Goal: Transaction & Acquisition: Purchase product/service

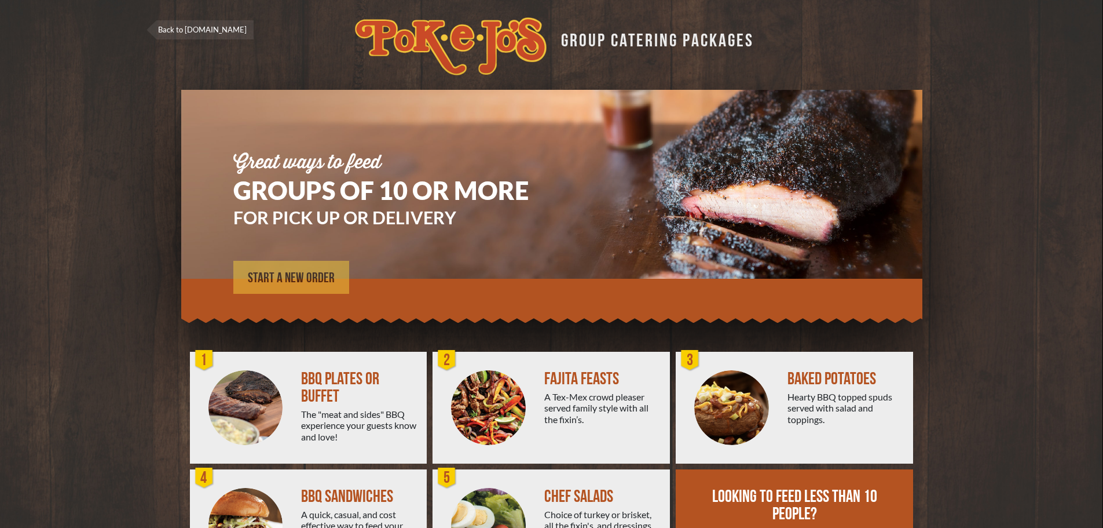
click at [308, 275] on span "START A NEW ORDER" at bounding box center [291, 278] width 87 height 14
click at [190, 31] on link "Back to [DOMAIN_NAME]" at bounding box center [200, 29] width 107 height 19
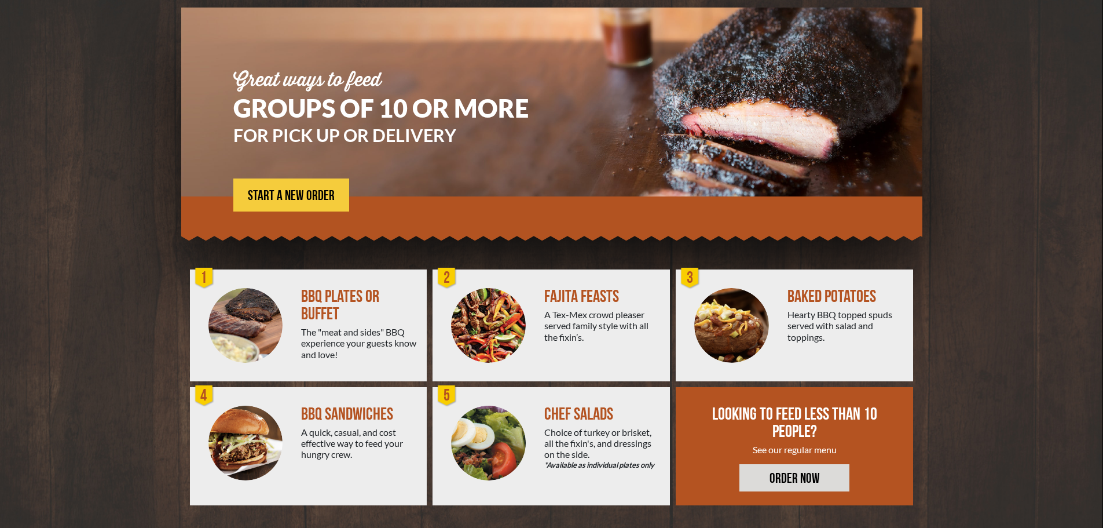
scroll to position [83, 0]
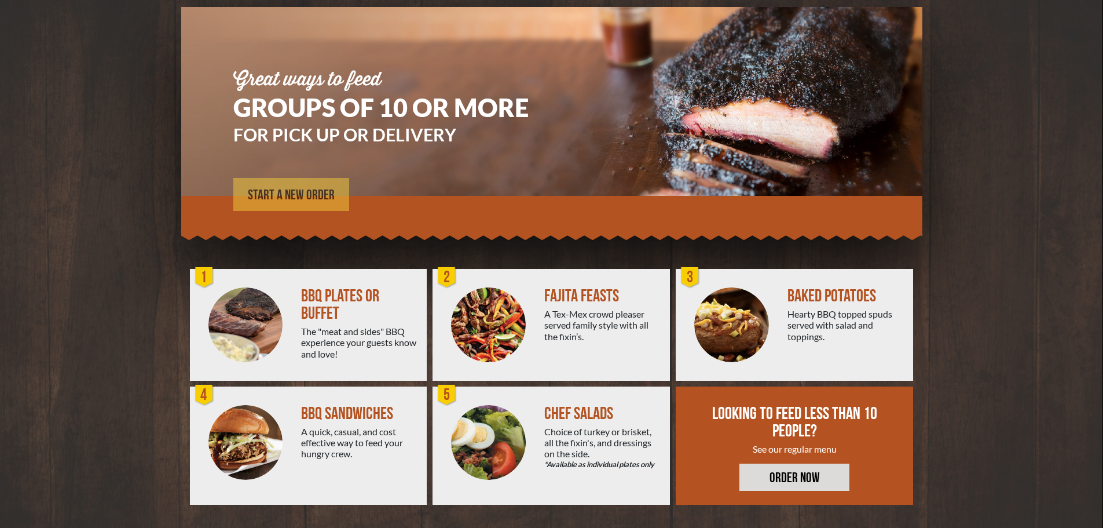
click at [316, 196] on span "START A NEW ORDER" at bounding box center [291, 195] width 87 height 14
